Goal: Task Accomplishment & Management: Complete application form

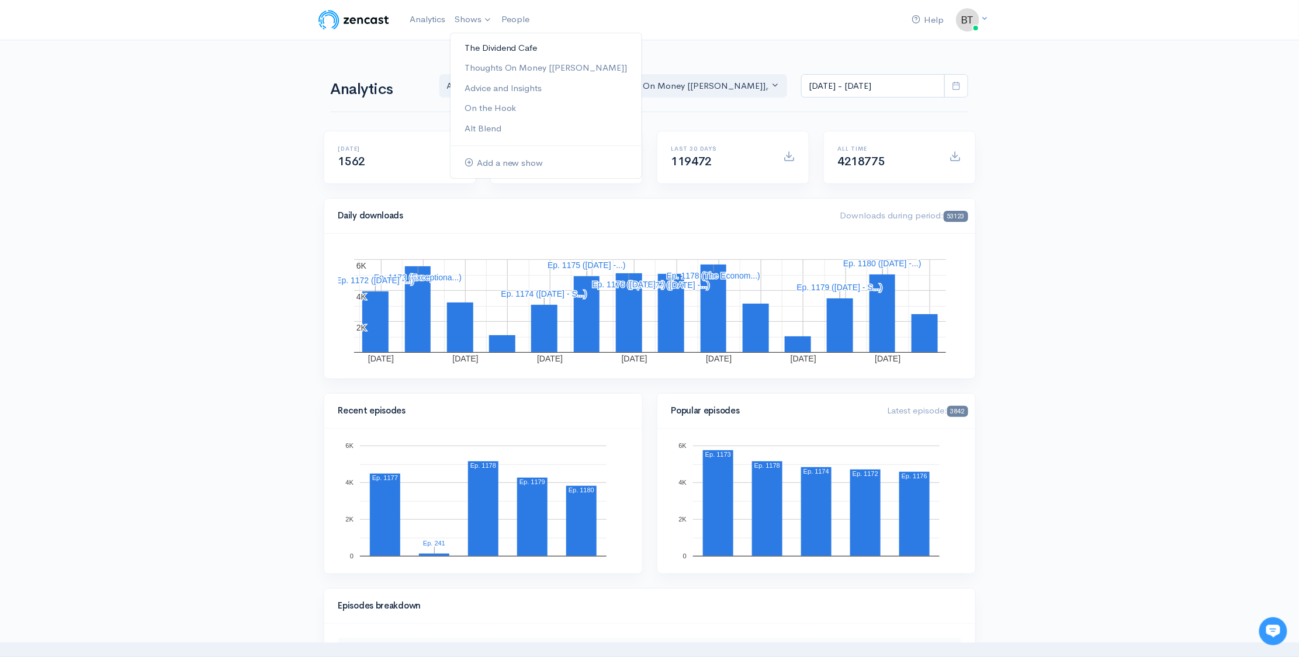
click at [488, 45] on link "The Dividend Cafe" at bounding box center [545, 48] width 191 height 20
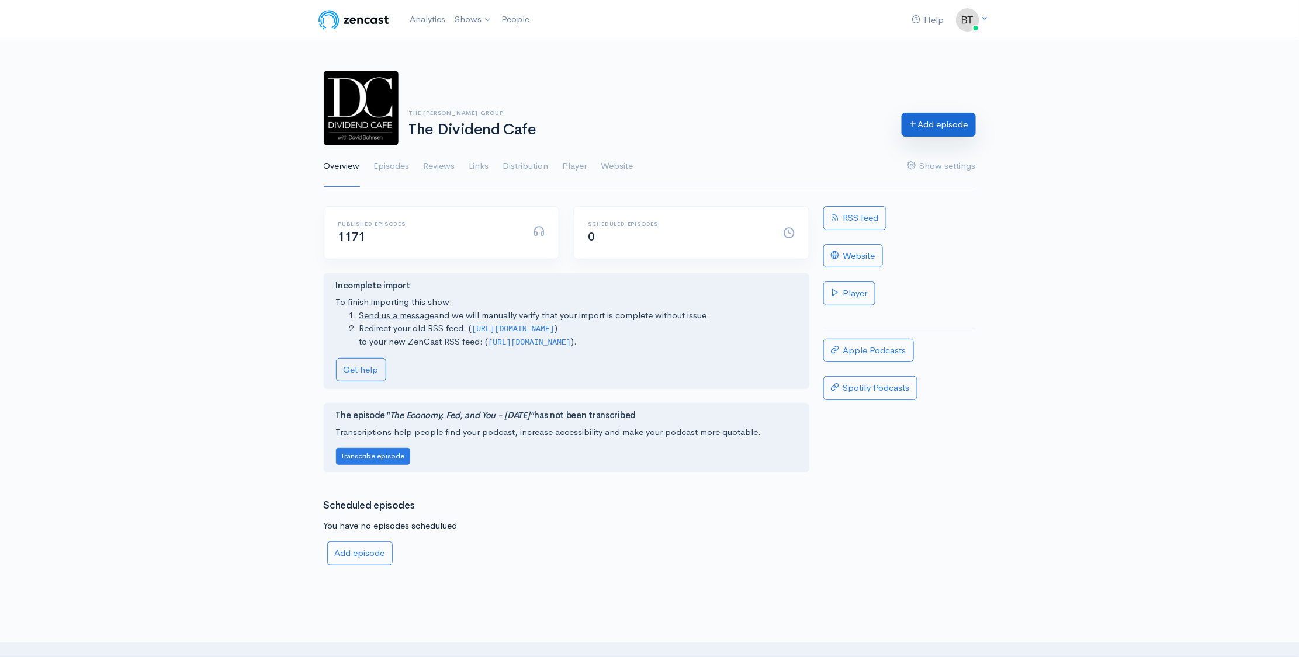
click at [942, 134] on link "Add episode" at bounding box center [938, 125] width 74 height 24
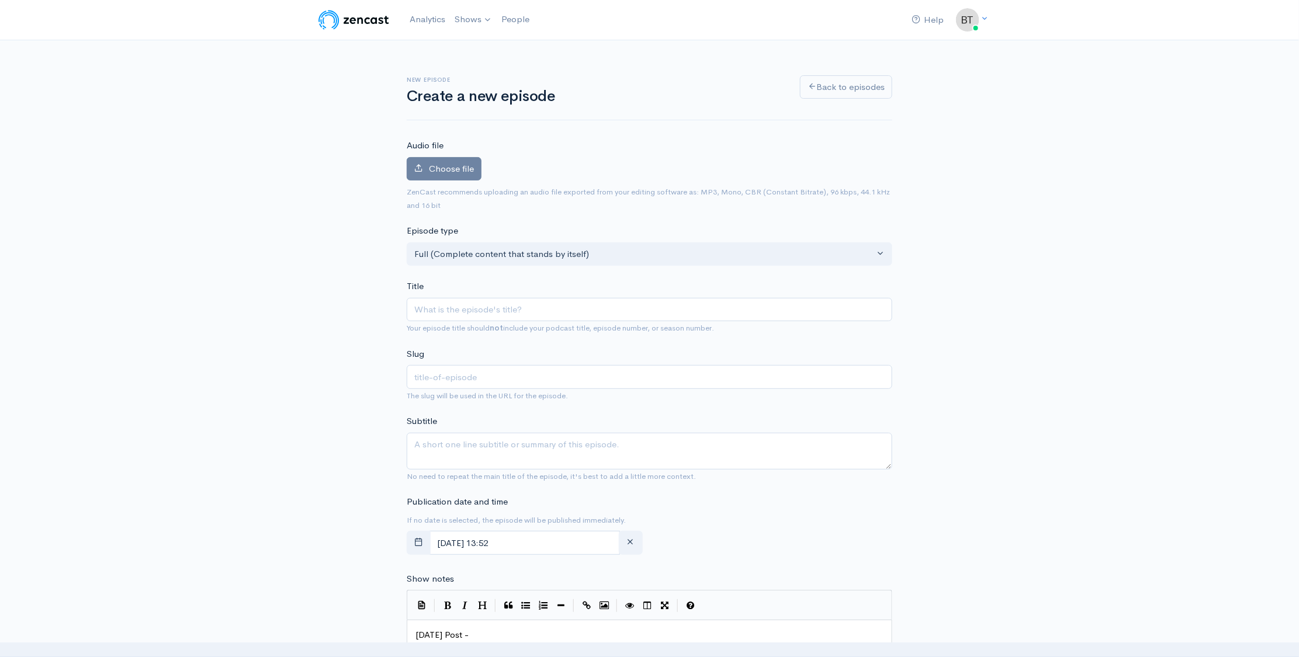
click at [453, 312] on input "Title" at bounding box center [649, 310] width 485 height 24
type input "W"
type input "w"
type input "We"
type input "we"
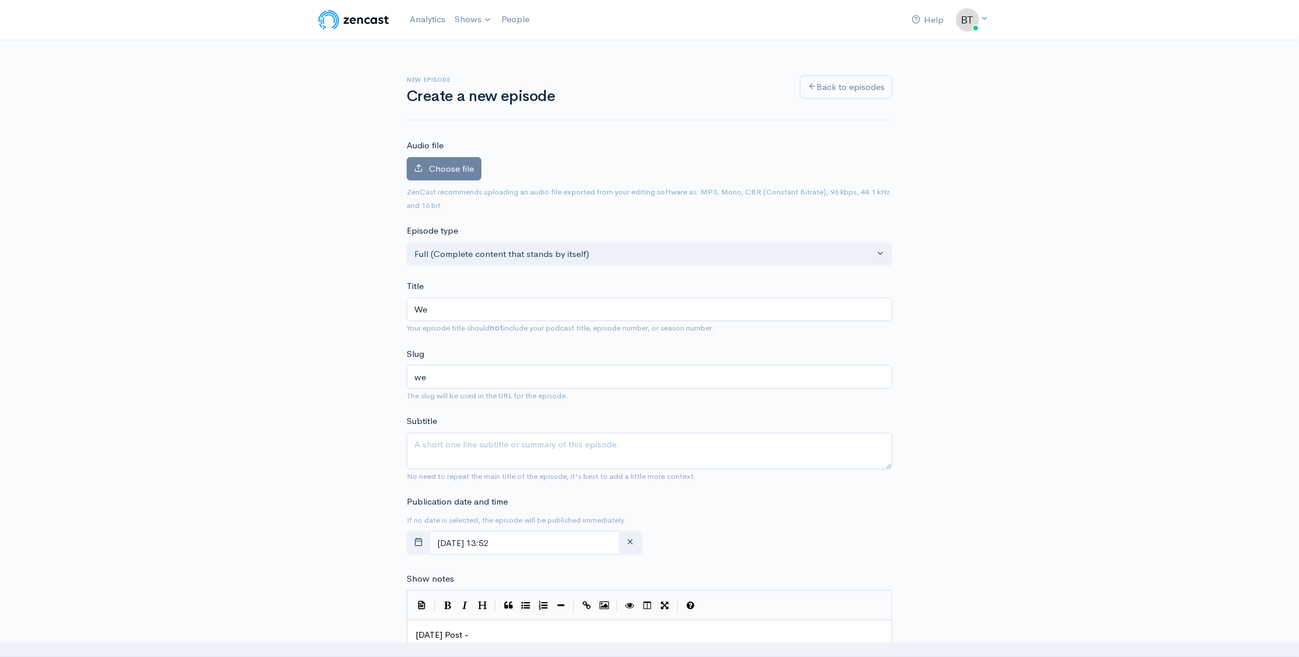
type input "Wed"
type input "wed"
type input "Wedn"
type input "wedn"
type input "Wedne"
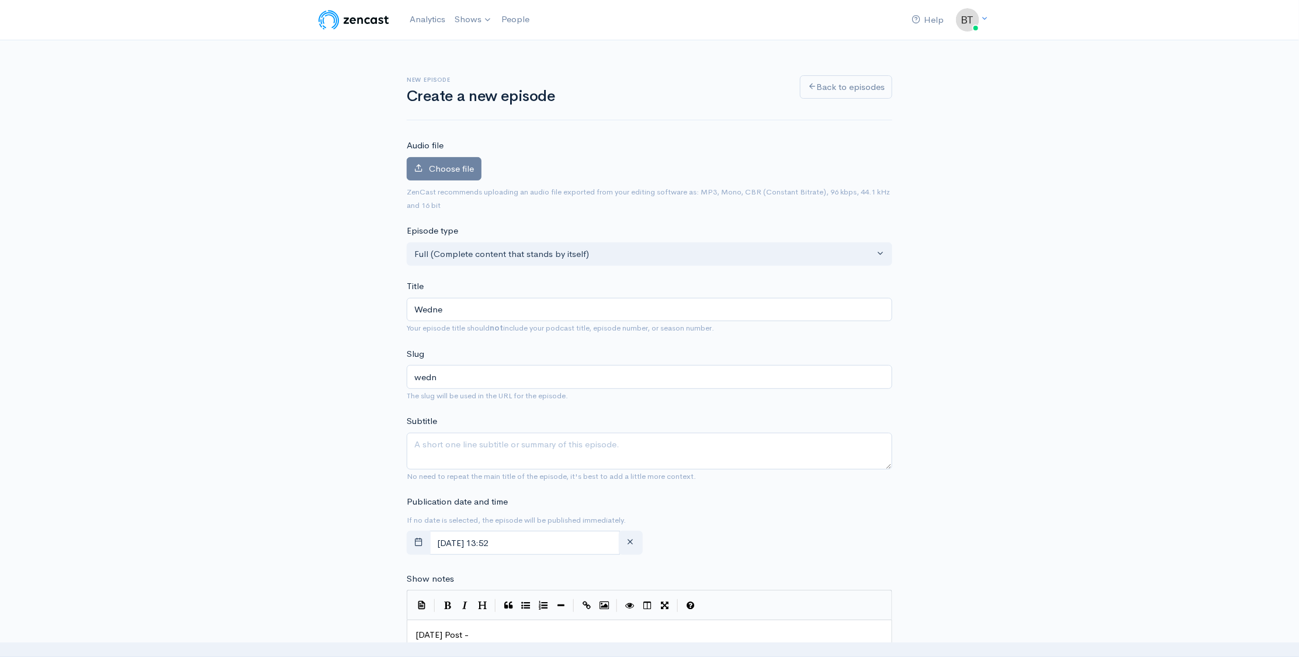
type input "wedne"
type input "Wednes"
type input "wednes"
type input "Wednesd"
type input "wednesd"
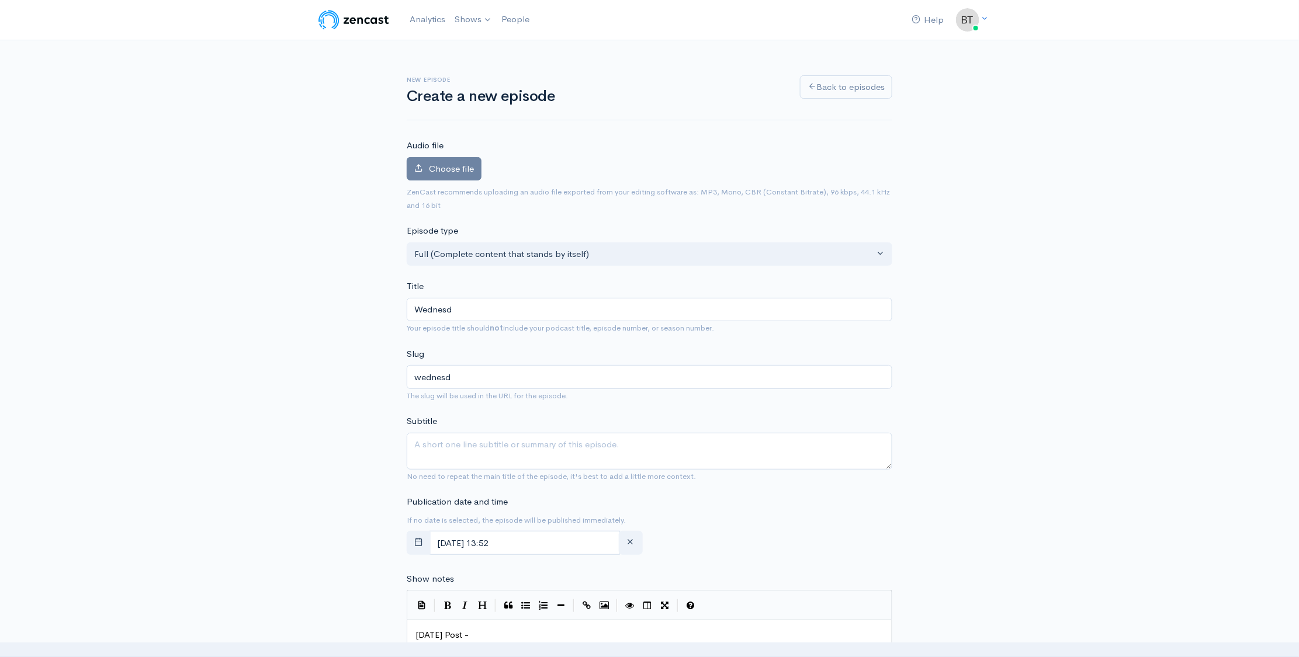
type input "Wednesda"
type input "wednesda"
type input "[DATE]"
type input "[DATE] - S"
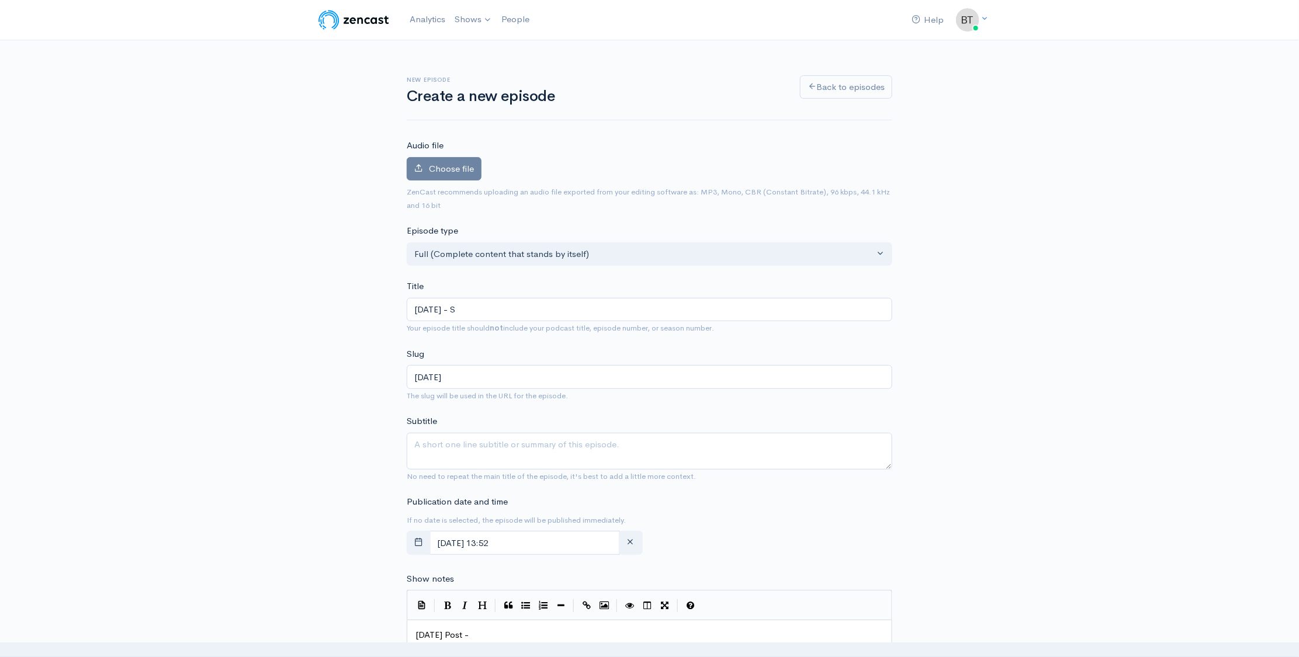
type input "[DATE]-s"
type input "[DATE] - Se"
type input "[DATE]-se"
type input "[DATE] - Sep"
type input "[DATE]-sep"
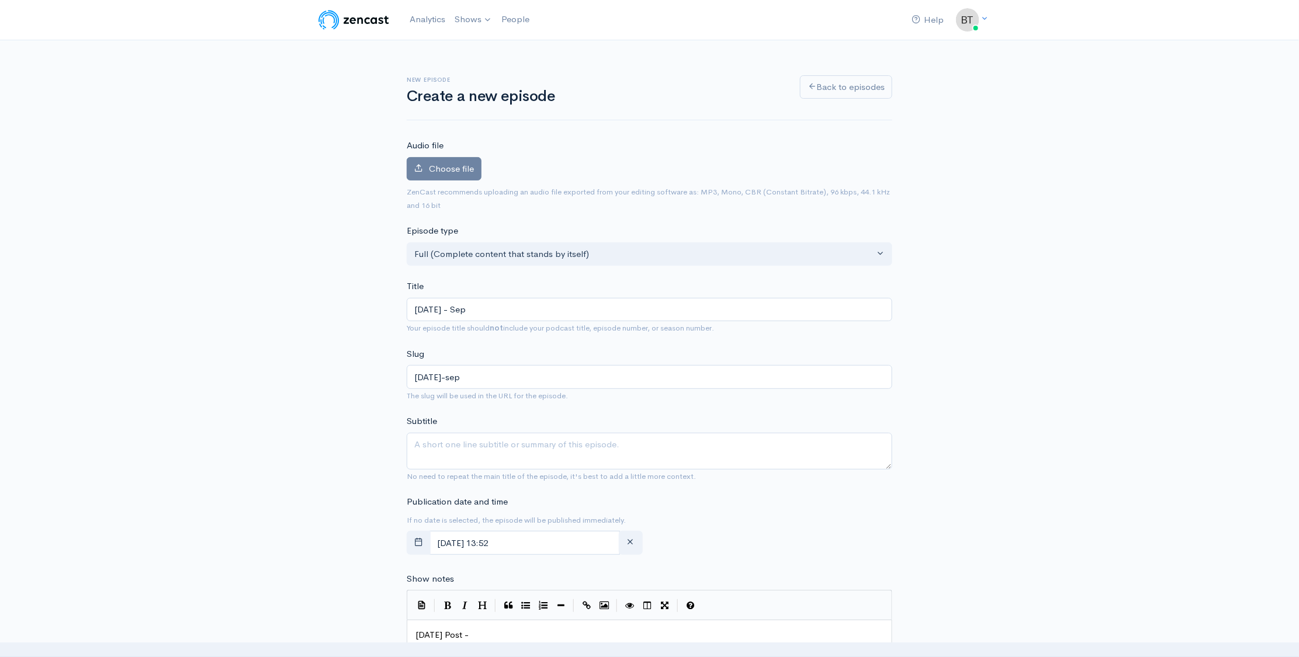
type input "[DATE] - Sept"
type input "[DATE]-sept"
type input "[DATE] - Septe"
type input "[DATE]-septe"
type input "[DATE] - Septem"
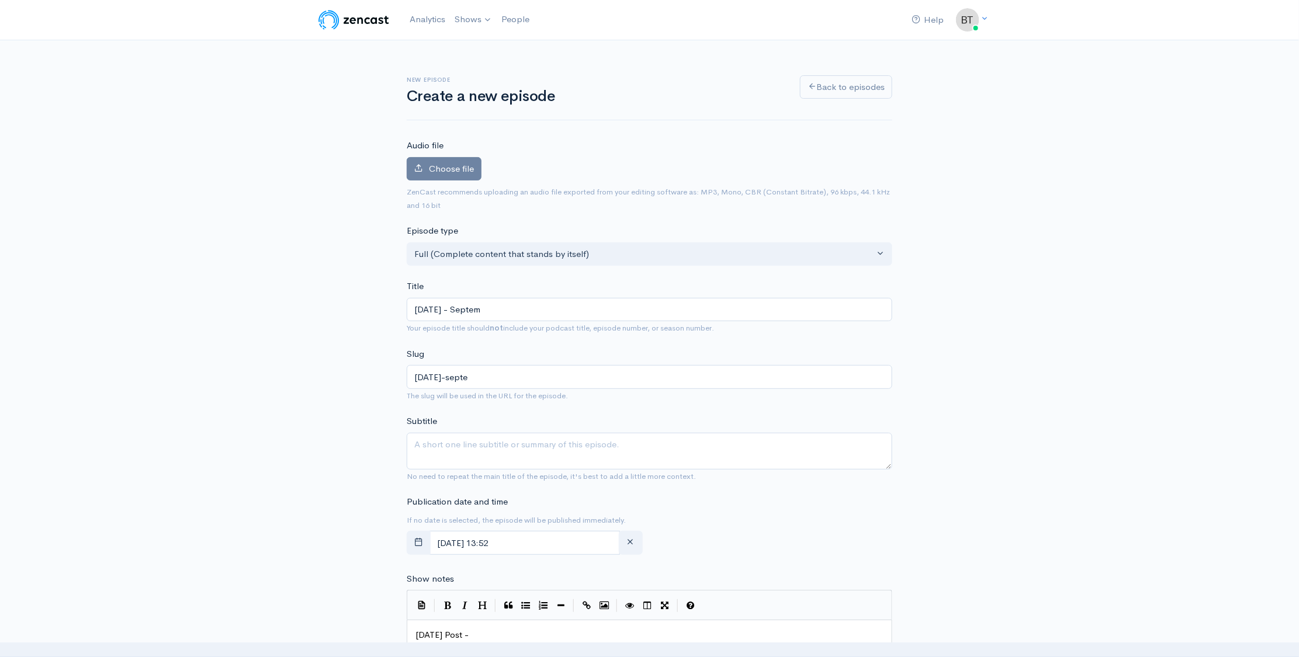
type input "[DATE]-septem"
type input "[DATE] - Septemb"
type input "[DATE]-septemb"
type input "[DATE] - September"
type input "[DATE]-september"
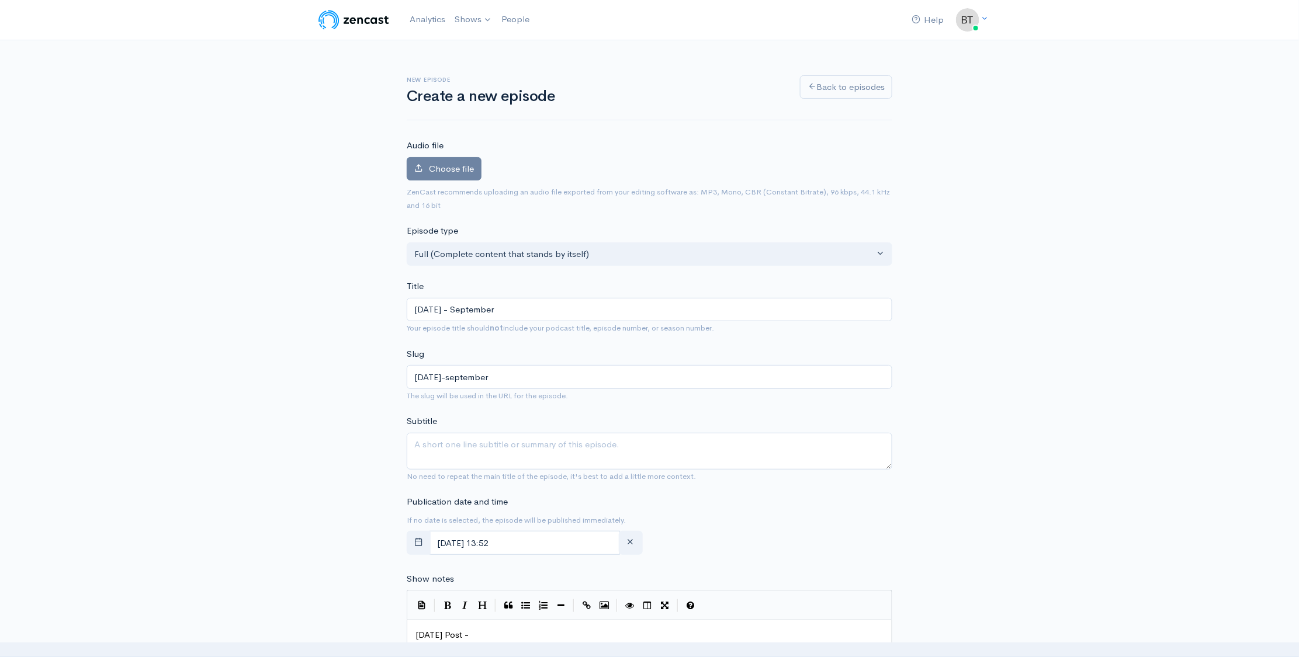
type input "[DATE] - Septembe"
type input "[DATE]-septembe"
type input "[DATE] - September"
type input "[DATE]-september"
type input "[DATE] - [DATE]"
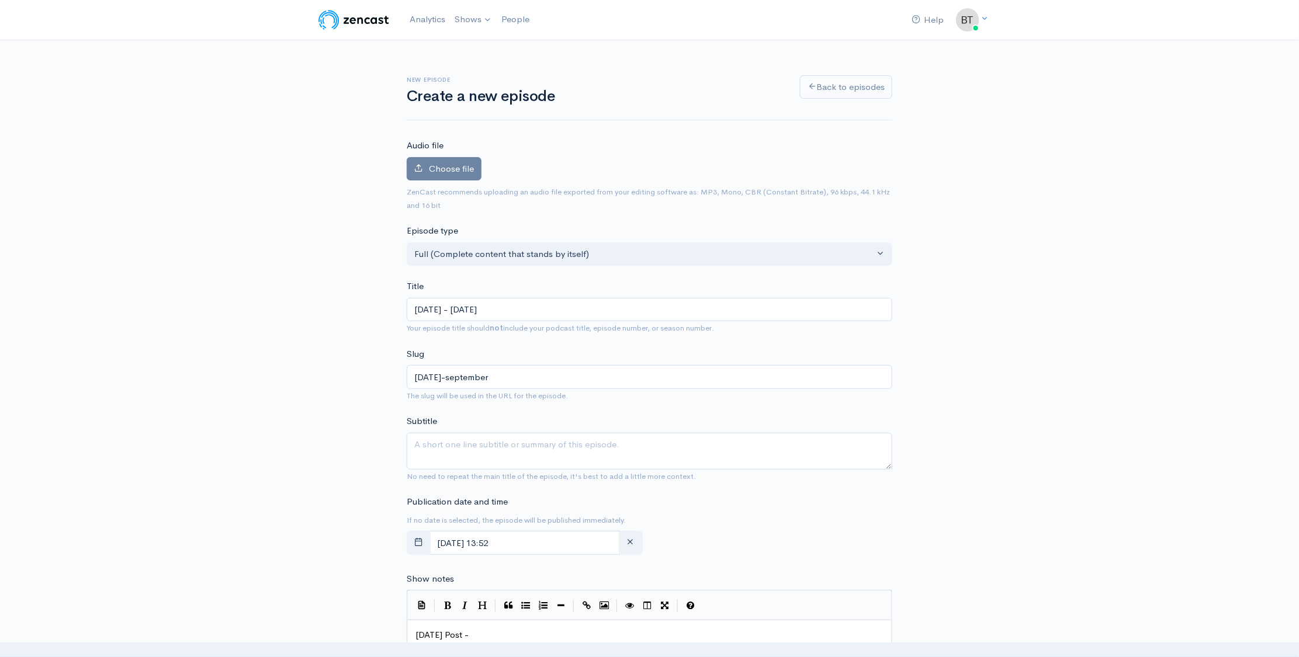
type input "[DATE]-september-1"
type input "[DATE] - [DATE]"
type input "[DATE]-september-17"
type input "[DATE] - [DATE], 2"
type input "[DATE]-september-17-2"
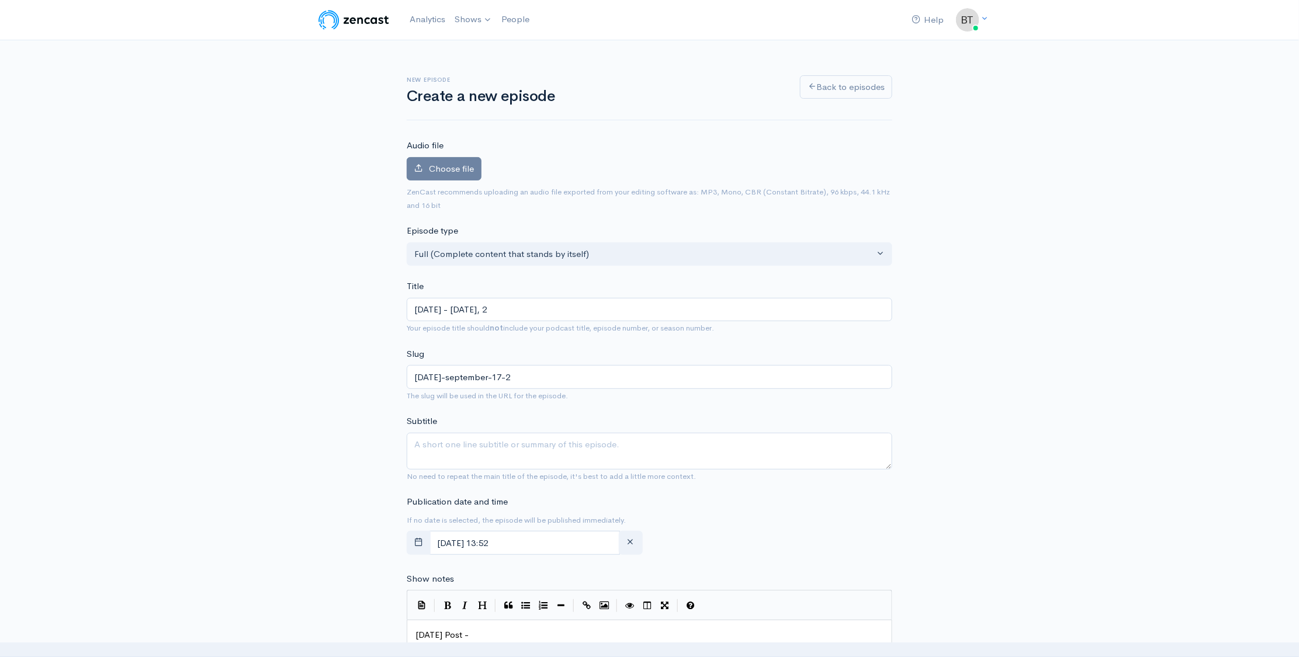
type input "[DATE] - [DATE]"
type input "[DATE]-[DATE]"
type input "[DATE] - [DATE], 202"
type input "[DATE]-[DATE]"
type input "[DATE] - [DATE]"
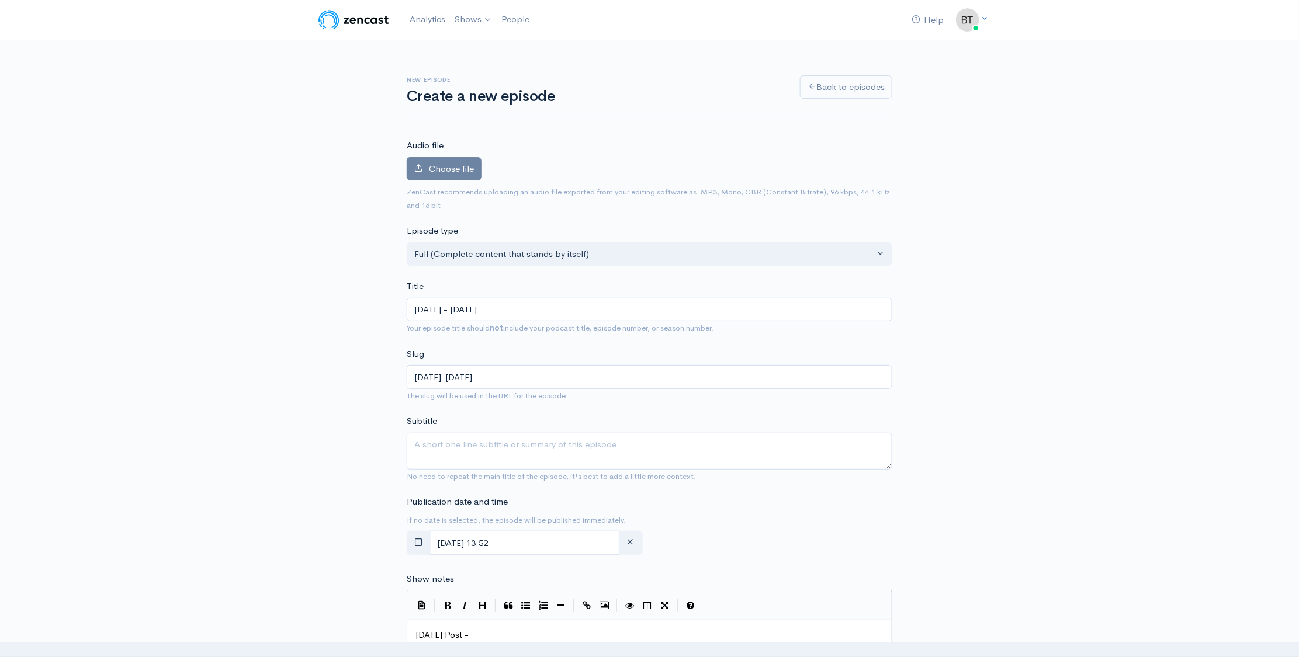
type input "[DATE]-[DATE]"
type input "[DATE] - [DATE]"
click at [1073, 218] on div "New episode Create a new episode Back to episodes Audio file Choose file 0 ZenC…" at bounding box center [649, 619] width 1299 height 1159
